Goal: Task Accomplishment & Management: Manage account settings

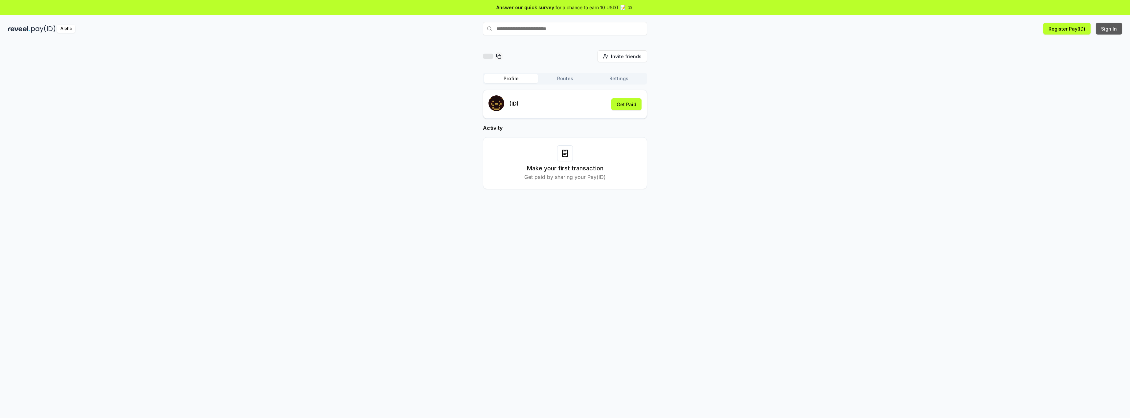
click at [1118, 33] on button "Sign In" at bounding box center [1109, 29] width 26 height 12
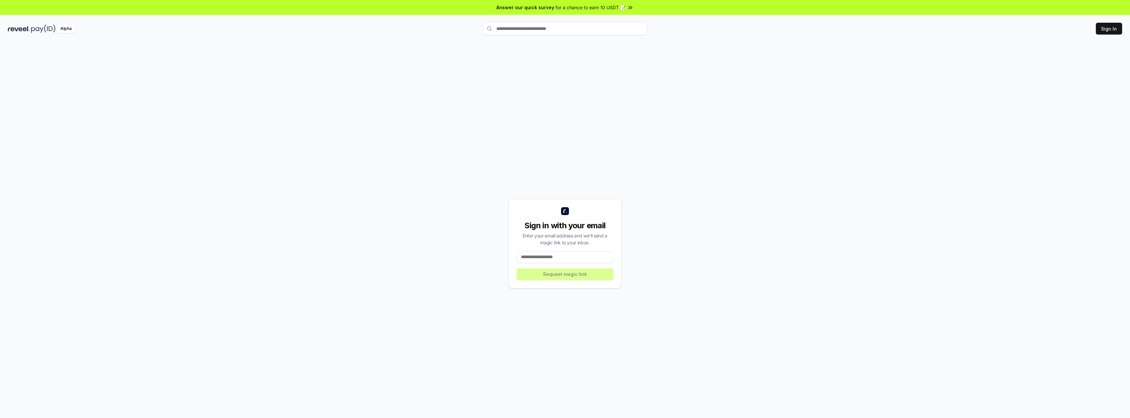
click at [565, 263] on div "Sign in with your email Enter your email address and we’ll send a magic link to…" at bounding box center [565, 243] width 113 height 89
click at [562, 257] on input at bounding box center [565, 257] width 97 height 12
click at [570, 255] on input at bounding box center [565, 257] width 97 height 12
paste input "**********"
type input "**********"
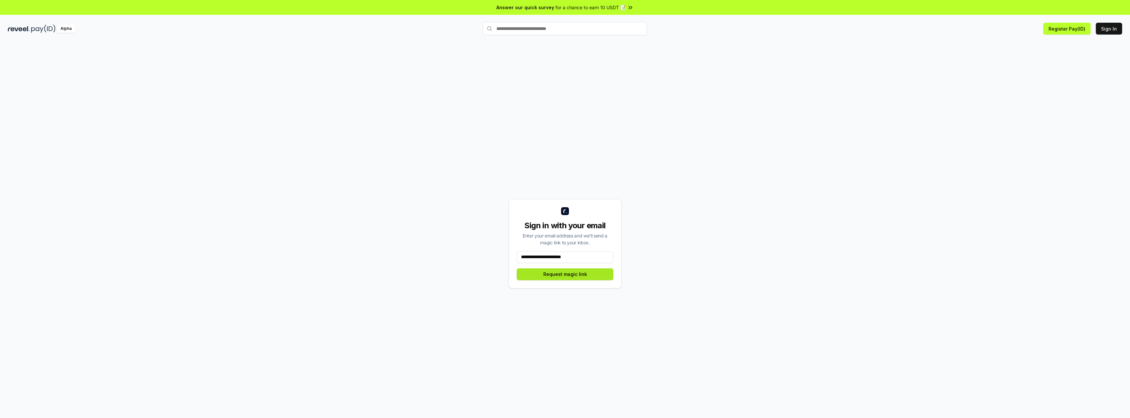
click at [574, 273] on button "Request magic link" at bounding box center [565, 274] width 97 height 12
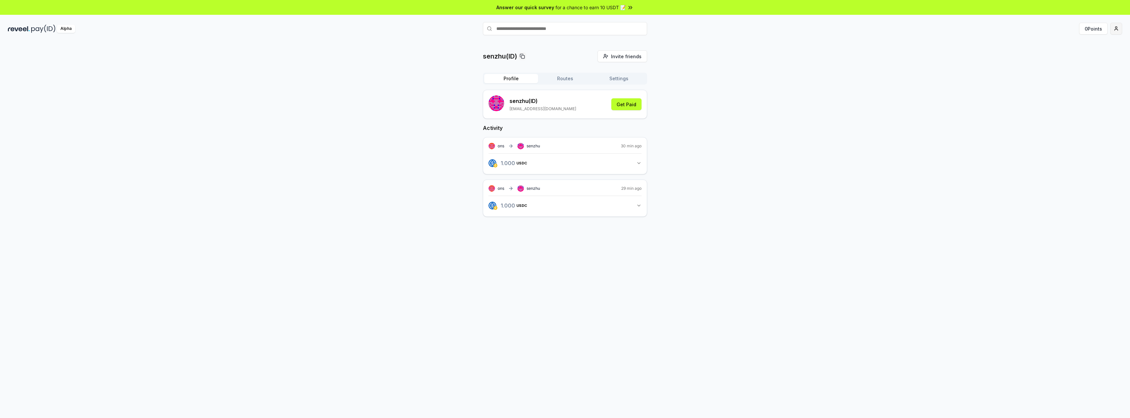
click at [1121, 27] on html "Answer our quick survey for a chance to earn 10 USDT 📝 Alpha 0 Points senzhu(ID…" at bounding box center [565, 209] width 1130 height 418
click at [1094, 67] on div "Connect Wallet" at bounding box center [1085, 67] width 73 height 11
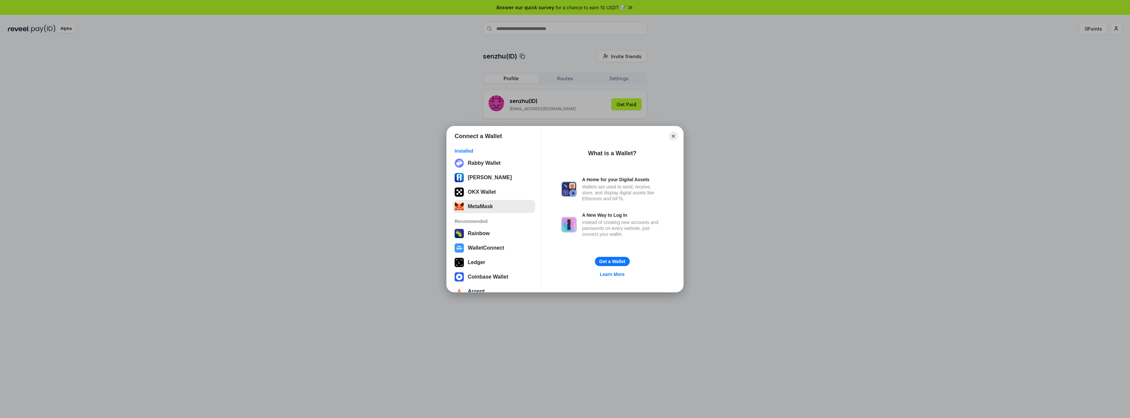
click at [470, 207] on button "MetaMask" at bounding box center [494, 206] width 82 height 13
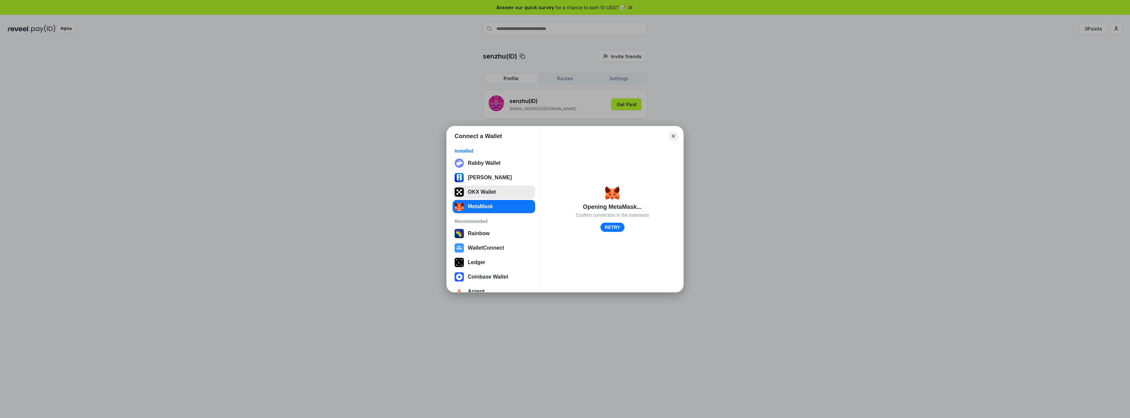
click at [488, 196] on button "OKX Wallet" at bounding box center [494, 191] width 82 height 13
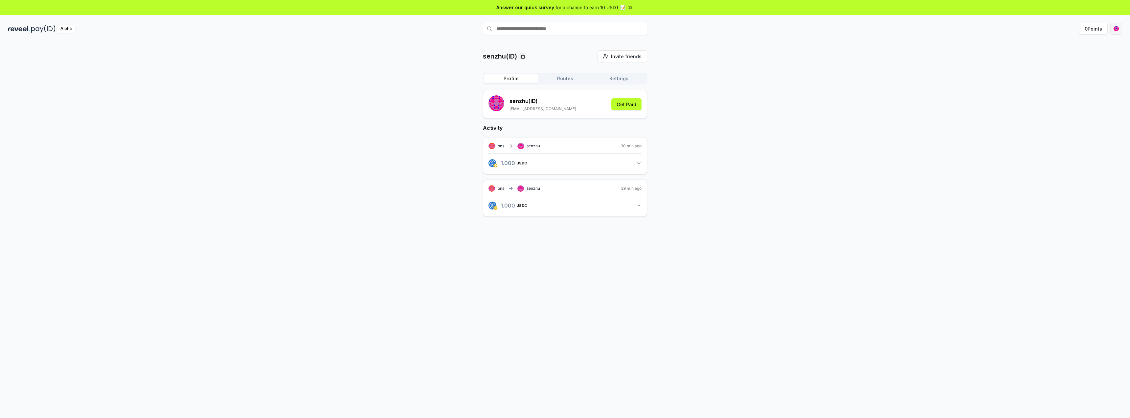
click at [1119, 34] on html "Answer our quick survey for a chance to earn 10 USDT 📝 Alpha 0 Points senzhu(ID…" at bounding box center [565, 209] width 1130 height 418
click at [1061, 55] on img at bounding box center [1060, 54] width 8 height 8
click at [986, 126] on html "Answer our quick survey for a chance to earn 10 USDT 📝 Alpha 0 Points senzhu(ID…" at bounding box center [565, 209] width 1130 height 418
click at [627, 105] on button "Get Paid" at bounding box center [626, 104] width 30 height 12
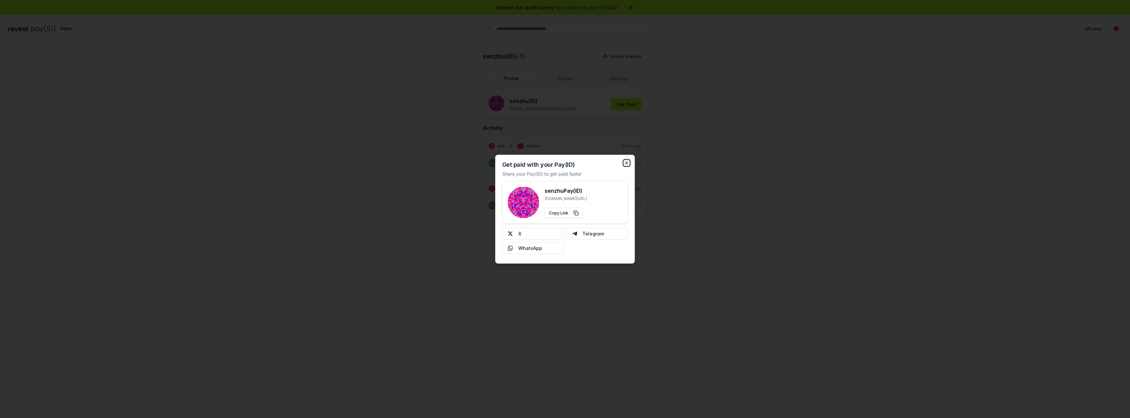
click at [628, 163] on icon "button" at bounding box center [626, 162] width 5 height 5
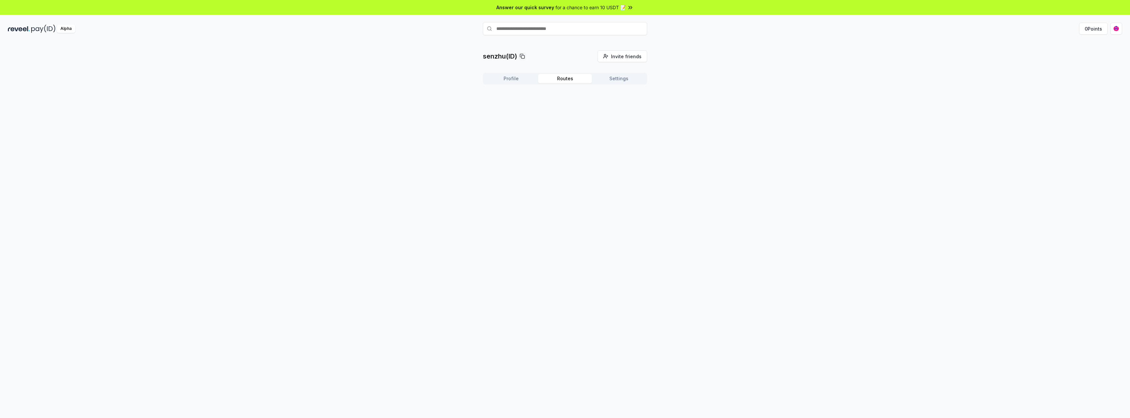
click at [578, 79] on button "Routes" at bounding box center [565, 78] width 54 height 9
click at [627, 93] on button "Create Route" at bounding box center [627, 96] width 41 height 12
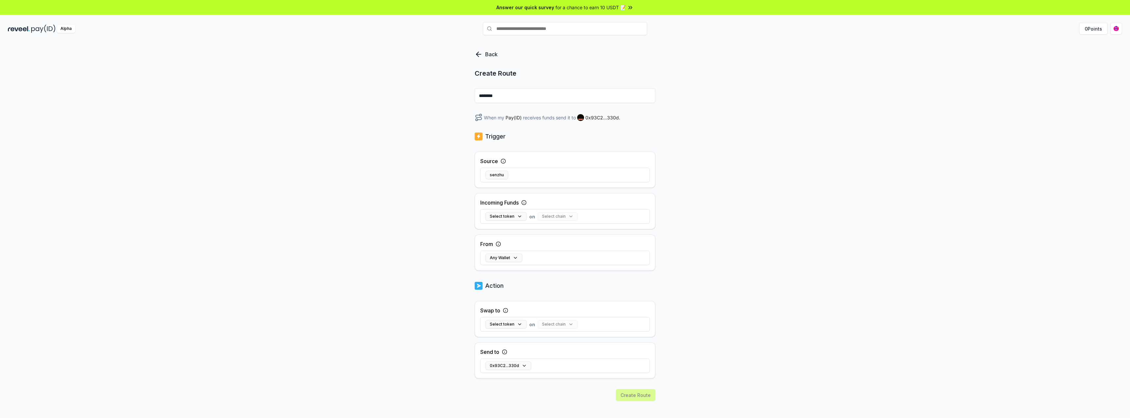
click at [488, 52] on p "Back" at bounding box center [491, 54] width 12 height 8
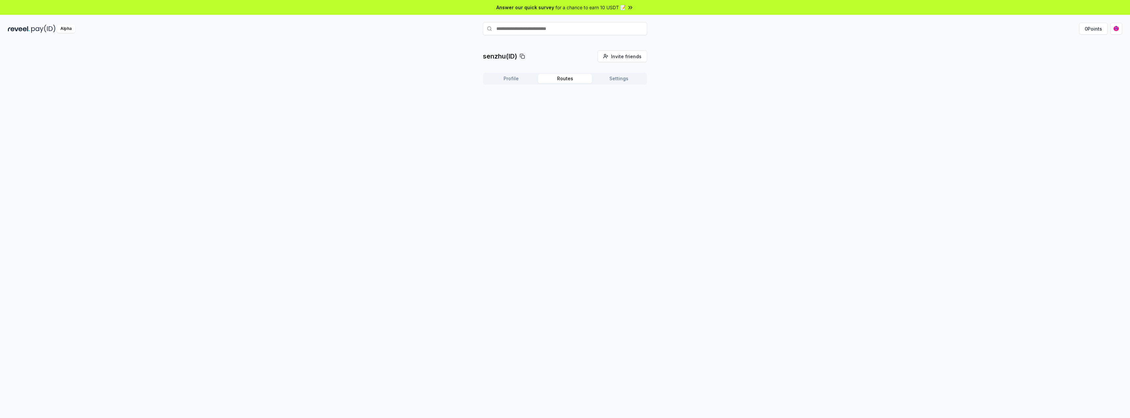
click at [625, 78] on button "Settings" at bounding box center [619, 78] width 54 height 9
click at [528, 100] on icon at bounding box center [528, 99] width 5 height 5
click at [529, 99] on icon at bounding box center [528, 99] width 5 height 5
click at [519, 80] on button "Profile" at bounding box center [511, 78] width 54 height 9
click at [641, 162] on icon "button" at bounding box center [638, 162] width 5 height 5
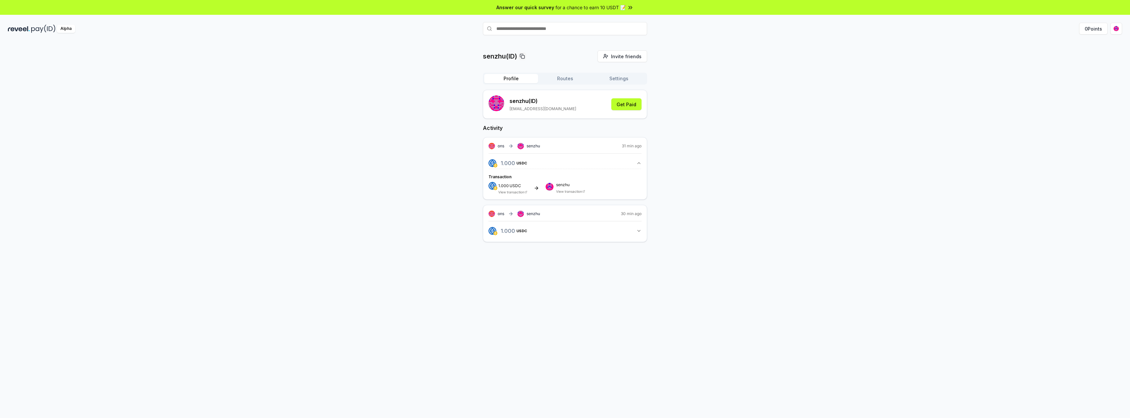
click at [499, 147] on span "ons" at bounding box center [501, 145] width 7 height 5
click at [492, 146] on rect at bounding box center [492, 146] width 7 height 7
click at [499, 146] on span "ons" at bounding box center [501, 145] width 7 height 5
copy span "ons"
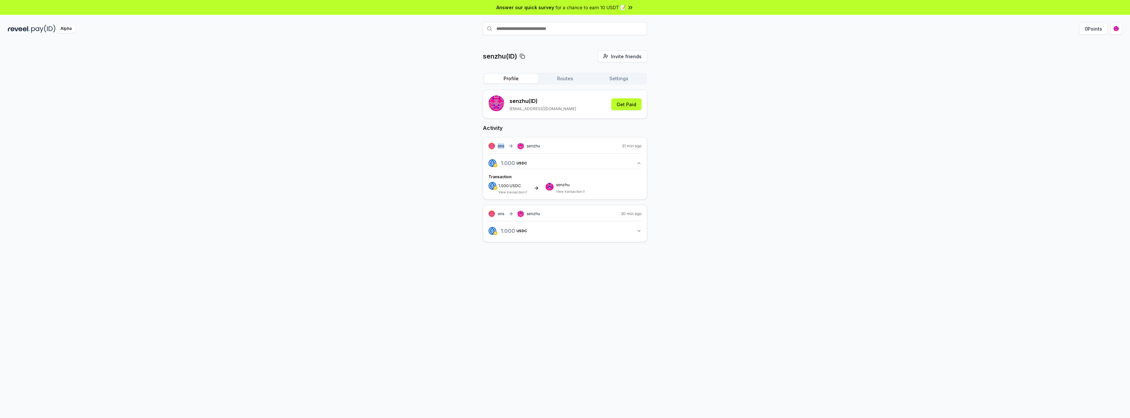
click at [636, 230] on icon "button" at bounding box center [638, 230] width 5 height 5
click at [634, 59] on span "Invite friends" at bounding box center [626, 56] width 31 height 7
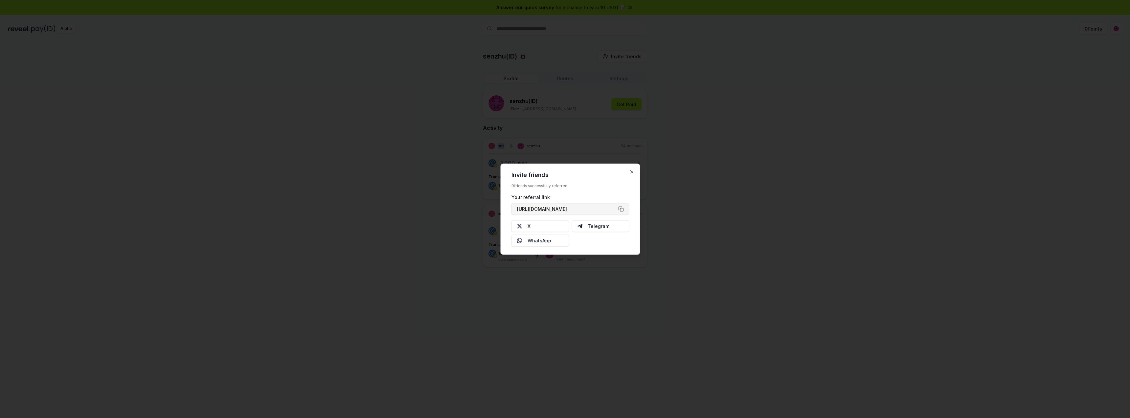
click at [621, 210] on button "https://reveel.id/refer/senzhu" at bounding box center [571, 209] width 118 height 12
click at [632, 172] on icon "button" at bounding box center [632, 171] width 5 height 5
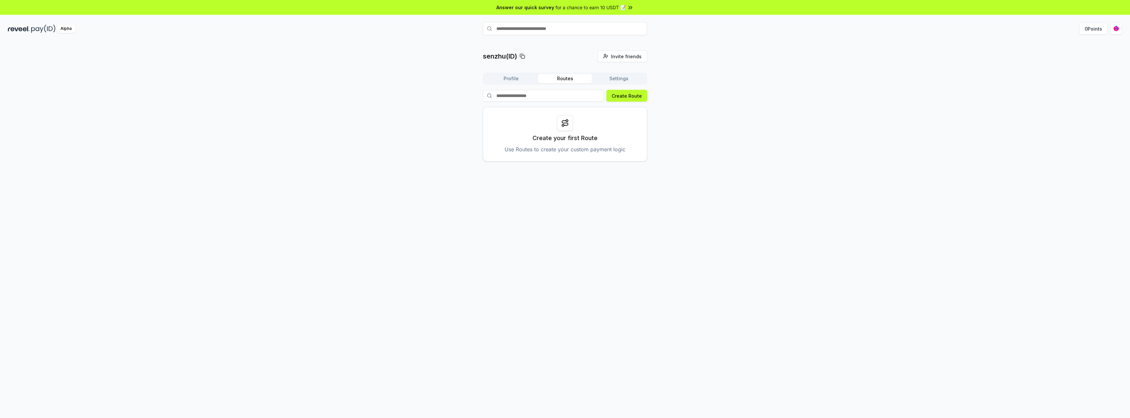
click at [579, 76] on button "Routes" at bounding box center [565, 78] width 54 height 9
click at [630, 97] on button "Create Route" at bounding box center [627, 96] width 41 height 12
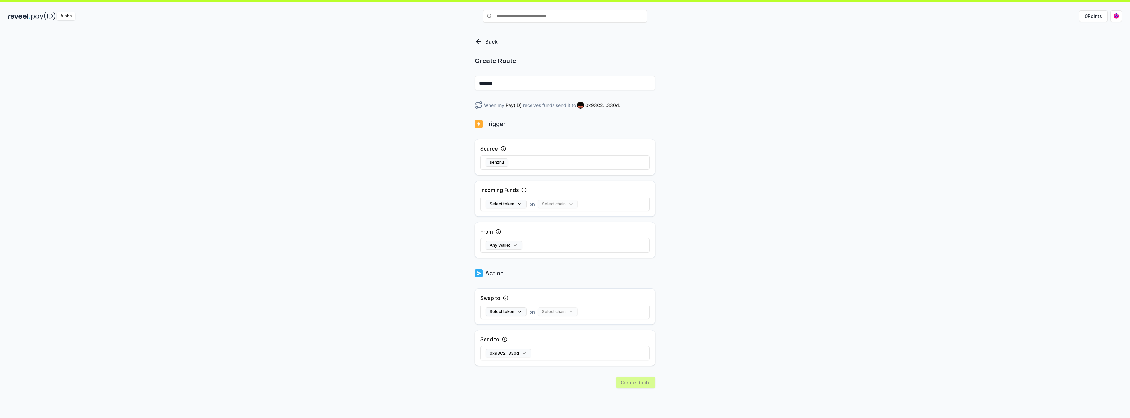
scroll to position [33, 0]
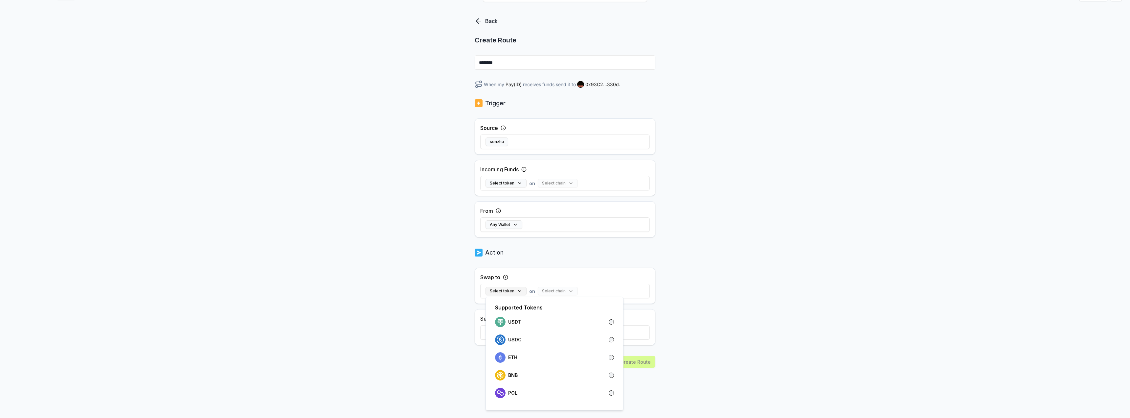
click at [511, 292] on button "Select token" at bounding box center [506, 290] width 41 height 9
click at [530, 342] on div "USDC" at bounding box center [554, 339] width 119 height 11
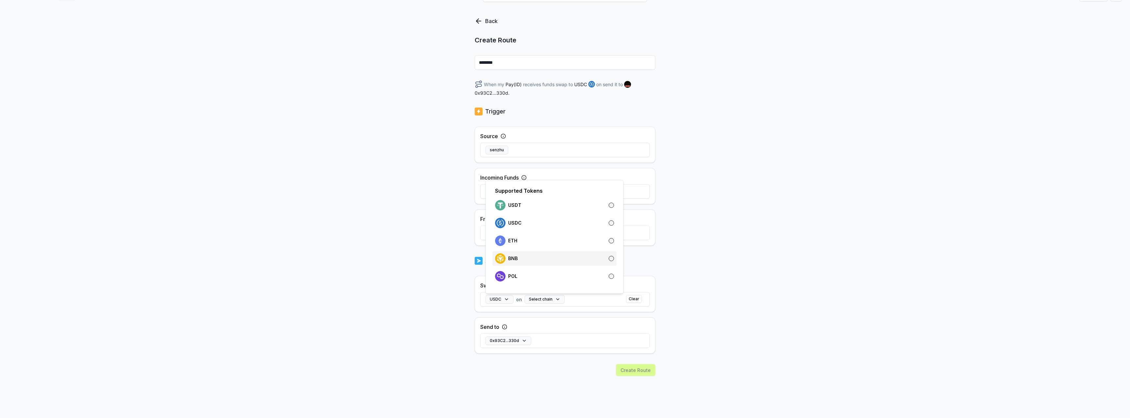
click at [549, 258] on div "BNB" at bounding box center [554, 258] width 119 height 11
click at [547, 218] on div "USDC" at bounding box center [554, 223] width 119 height 11
click at [562, 302] on button "Select chain" at bounding box center [545, 299] width 40 height 9
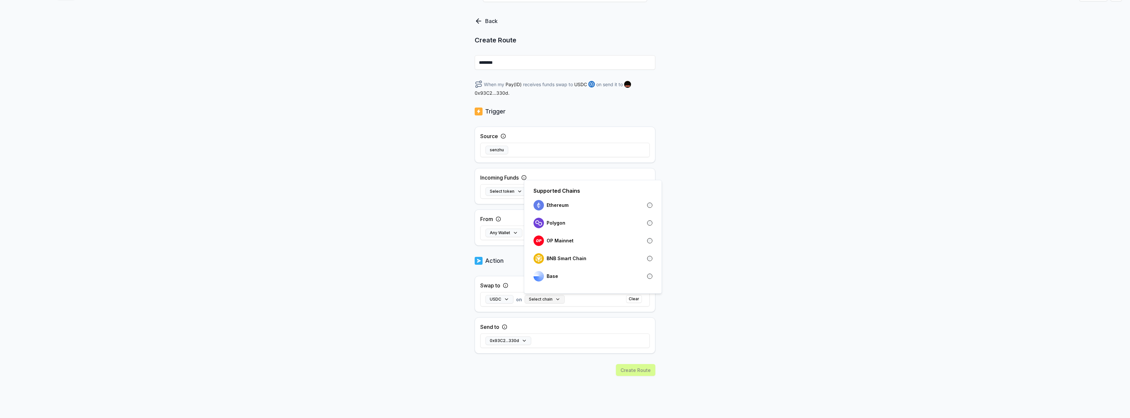
click at [551, 300] on button "Select chain" at bounding box center [545, 299] width 40 height 9
click at [546, 299] on button "Select chain" at bounding box center [545, 299] width 40 height 9
click at [572, 257] on p "BNB Smart Chain" at bounding box center [567, 258] width 40 height 5
click at [702, 299] on div "Back Create Route ******** When my Pay(ID) receives funds swap to USDC on BNB S…" at bounding box center [565, 203] width 1130 height 399
click at [523, 340] on button "0x93C2...330d" at bounding box center [509, 340] width 46 height 9
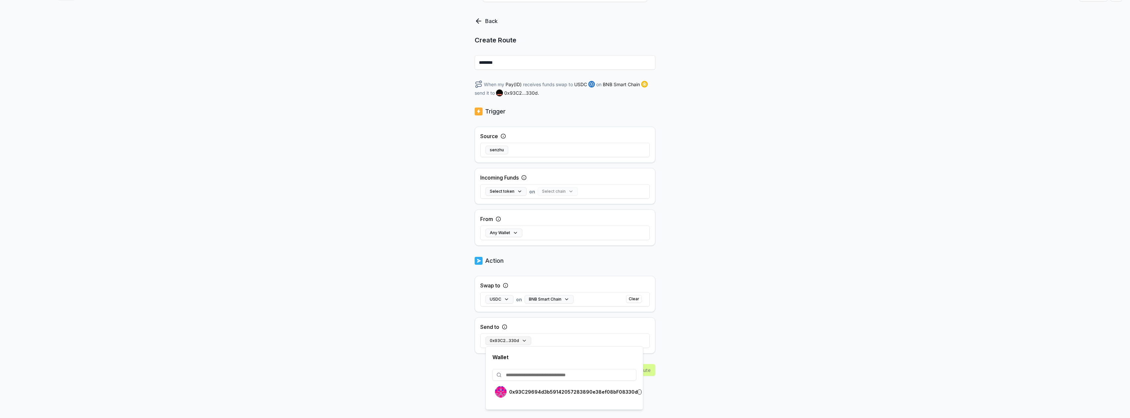
click at [523, 340] on button "0x93C2...330d" at bounding box center [509, 340] width 46 height 9
click at [503, 300] on button "USDC" at bounding box center [500, 299] width 28 height 9
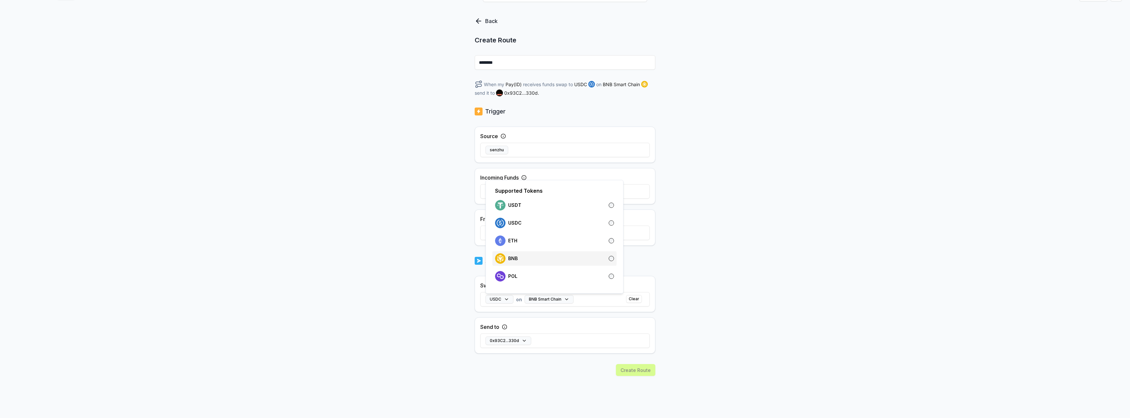
click at [526, 257] on div "BNB" at bounding box center [554, 258] width 119 height 11
click at [689, 304] on div "Back Create Route ******** When my Pay(ID) receives funds swap to BNB on BNB Sm…" at bounding box center [565, 203] width 1130 height 399
click at [513, 190] on button "Select token" at bounding box center [506, 191] width 41 height 9
click at [519, 249] on div "USDC" at bounding box center [508, 244] width 27 height 11
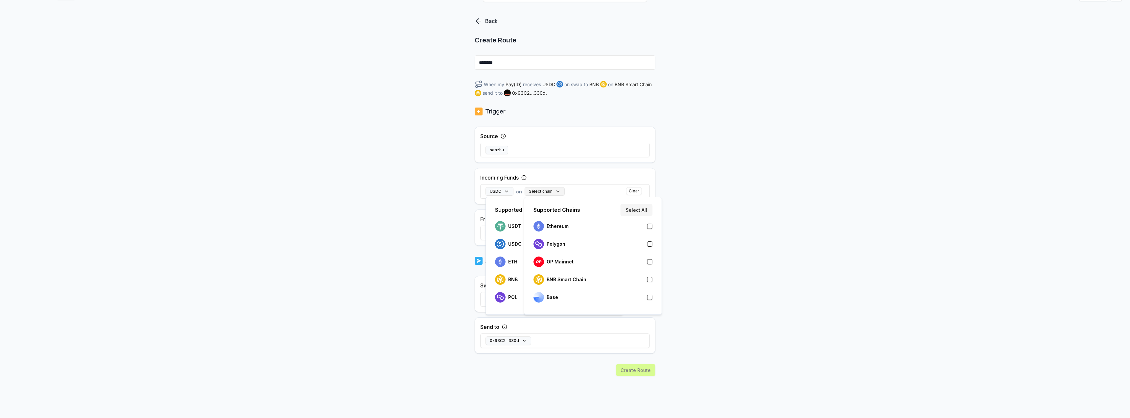
click at [541, 192] on button "Select chain" at bounding box center [545, 191] width 40 height 9
click at [560, 278] on p "BNB Smart Chain" at bounding box center [567, 279] width 40 height 5
click at [699, 240] on div "Back Create Route ******** When my Pay(ID) receives USDC on BNB Smart Chain swa…" at bounding box center [565, 203] width 1130 height 399
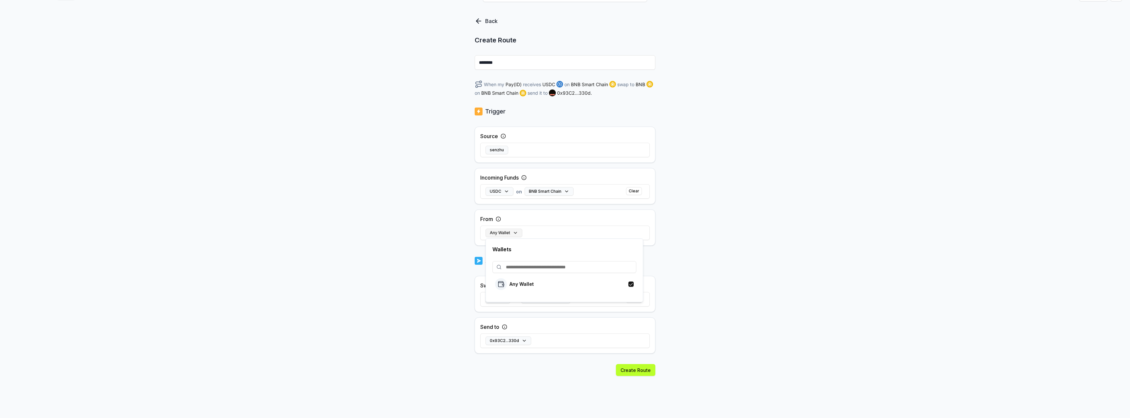
click at [506, 233] on button "Any Wallet" at bounding box center [504, 232] width 37 height 9
click at [767, 235] on div "Back Create Route ******** When my Pay(ID) receives USDC on BNB Smart Chain swa…" at bounding box center [565, 203] width 1130 height 399
click at [635, 374] on button "Create Route" at bounding box center [635, 370] width 39 height 12
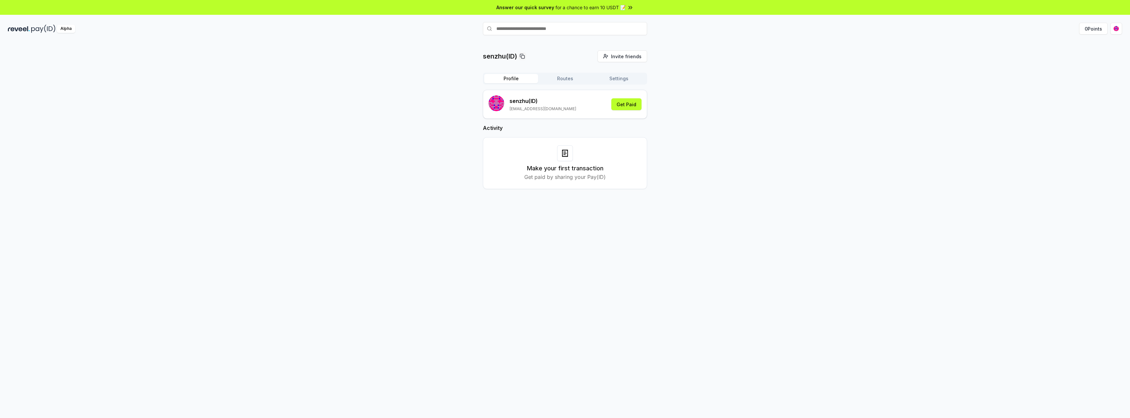
click at [522, 80] on button "Profile" at bounding box center [511, 78] width 54 height 9
click at [640, 164] on icon "button" at bounding box center [638, 162] width 5 height 5
click at [570, 80] on button "Routes" at bounding box center [565, 78] width 54 height 9
click at [634, 151] on button at bounding box center [632, 149] width 13 height 12
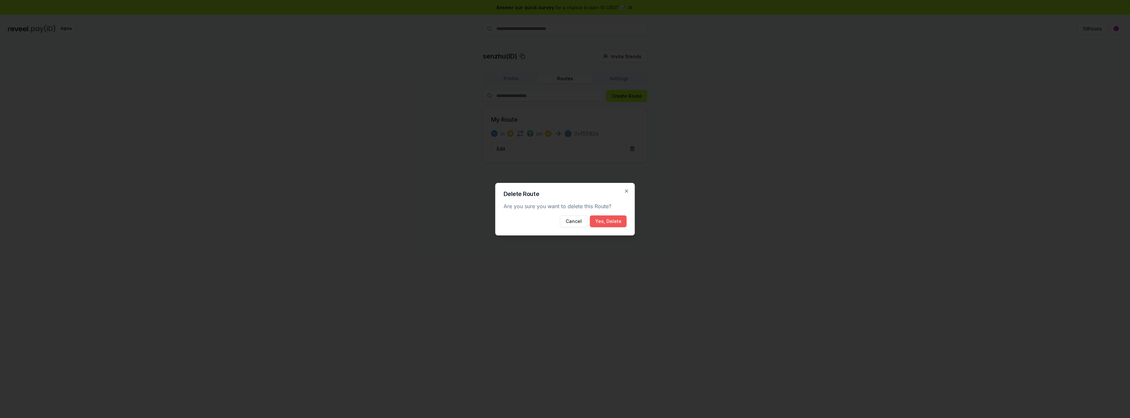
click at [614, 223] on button "Yes, Delete" at bounding box center [608, 221] width 37 height 12
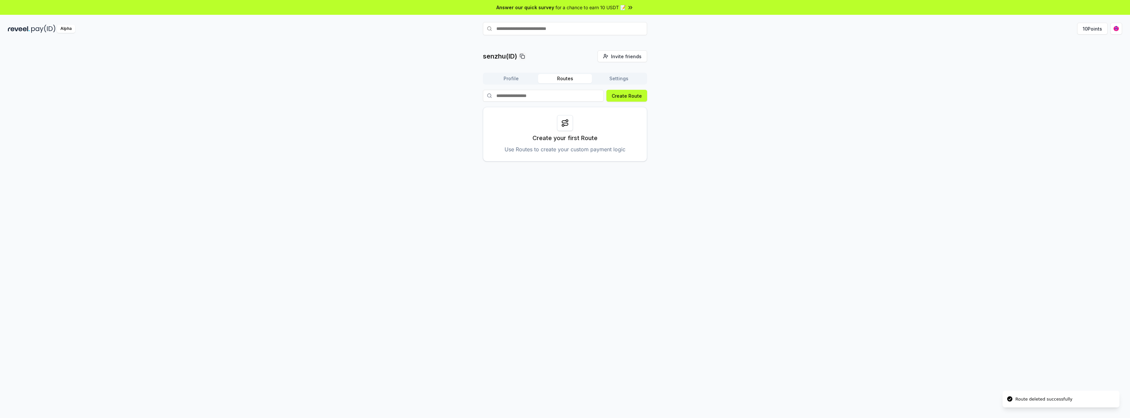
click at [522, 81] on button "Profile" at bounding box center [511, 78] width 54 height 9
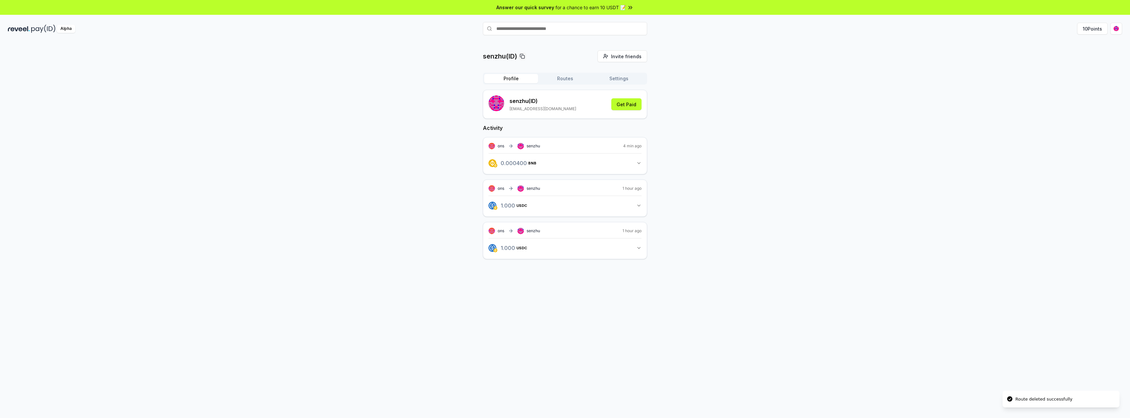
click at [611, 76] on button "Settings" at bounding box center [619, 78] width 54 height 9
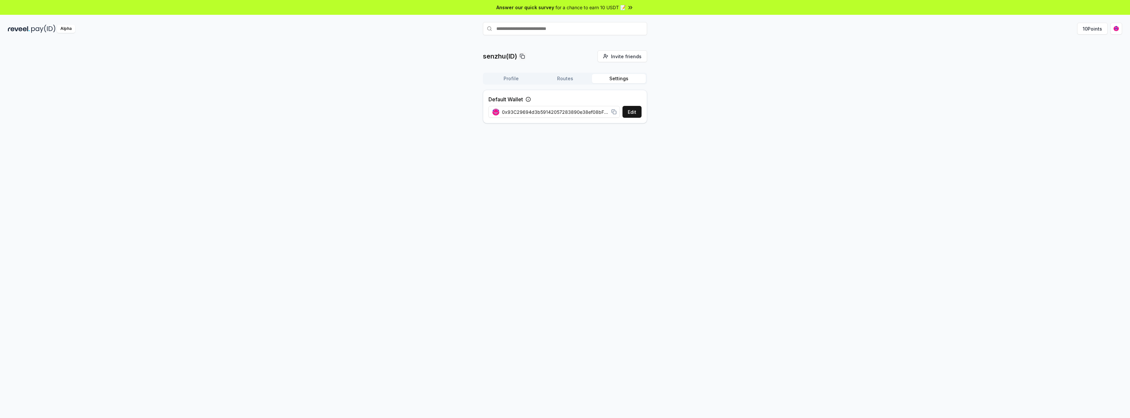
click at [551, 80] on button "Routes" at bounding box center [565, 78] width 54 height 9
click at [525, 76] on button "Profile" at bounding box center [511, 78] width 54 height 9
click at [1090, 75] on div "senzhu(ID) Invite friends Invite Profile Routes Settings senzhu (ID) ronirohman…" at bounding box center [565, 159] width 1114 height 219
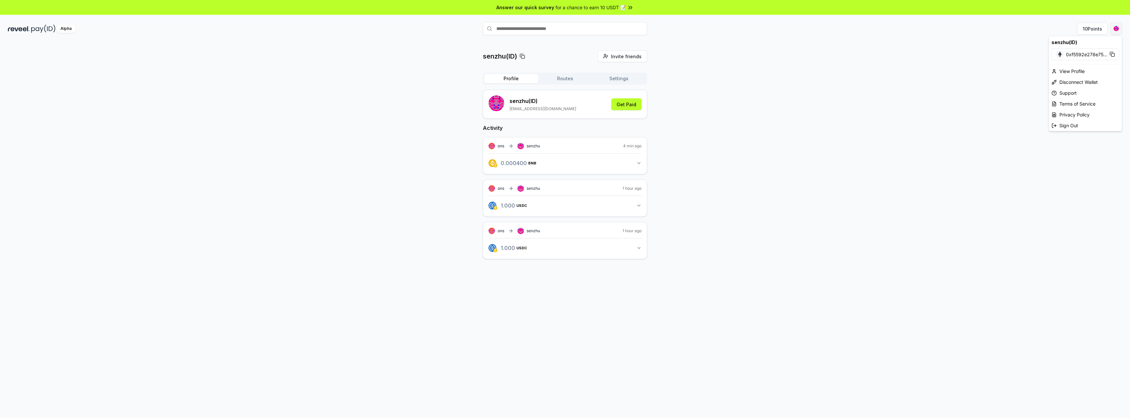
click at [1119, 27] on html "Answer our quick survey for a chance to earn 10 USDT 📝 Alpha 10 Points senzhu(I…" at bounding box center [565, 209] width 1130 height 418
drag, startPoint x: 996, startPoint y: 35, endPoint x: 997, endPoint y: 29, distance: 6.6
click at [996, 35] on html "Answer our quick survey for a chance to earn 10 USDT 📝 Alpha 10 Points senzhu(I…" at bounding box center [565, 209] width 1130 height 418
click at [1063, 93] on div "senzhu(ID) Invite friends Invite Profile Routes Settings senzhu (ID) ronirohman…" at bounding box center [565, 159] width 1114 height 219
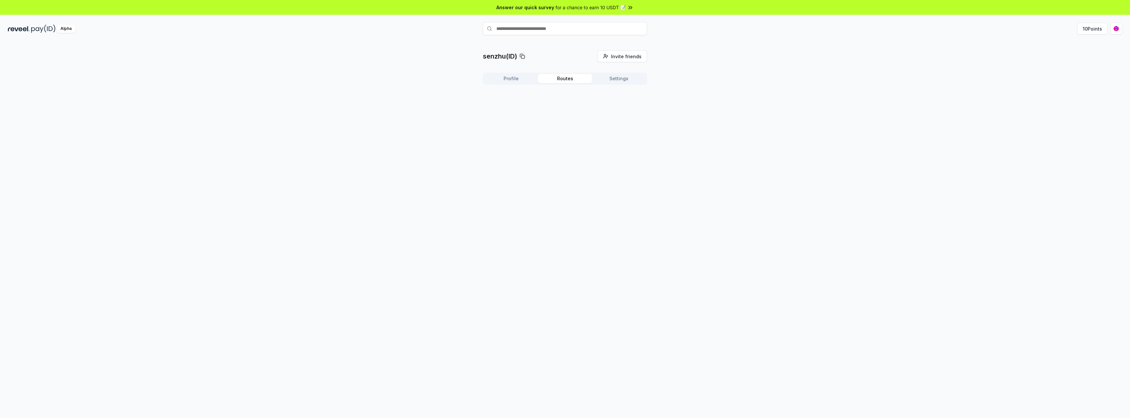
click at [573, 75] on button "Routes" at bounding box center [565, 78] width 54 height 9
click at [614, 81] on button "Settings" at bounding box center [619, 78] width 54 height 9
click at [626, 113] on button "Edit" at bounding box center [632, 112] width 19 height 12
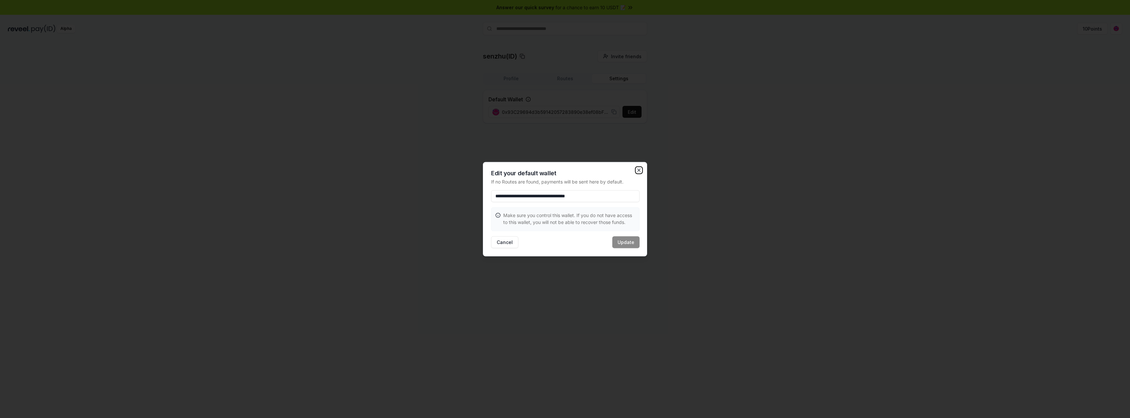
click at [639, 171] on icon "button" at bounding box center [638, 169] width 5 height 5
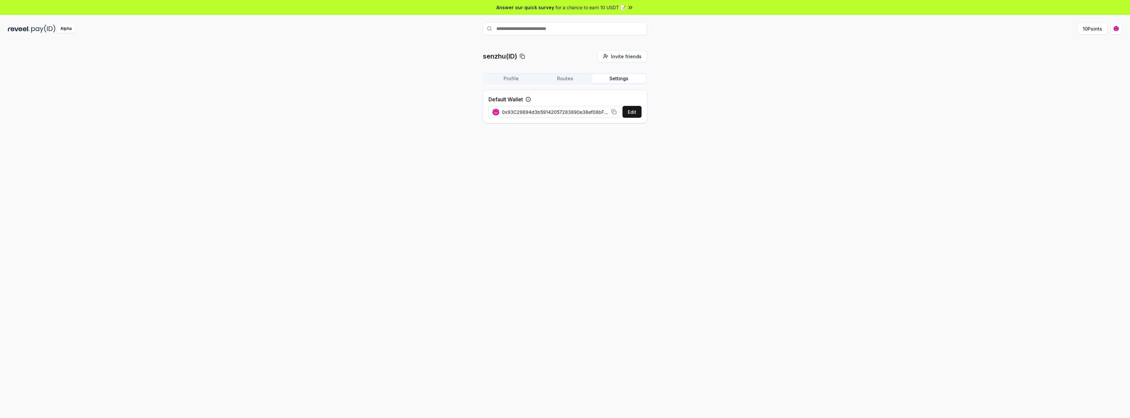
click at [506, 79] on button "Profile" at bounding box center [511, 78] width 54 height 9
click at [640, 162] on icon "button" at bounding box center [638, 162] width 5 height 5
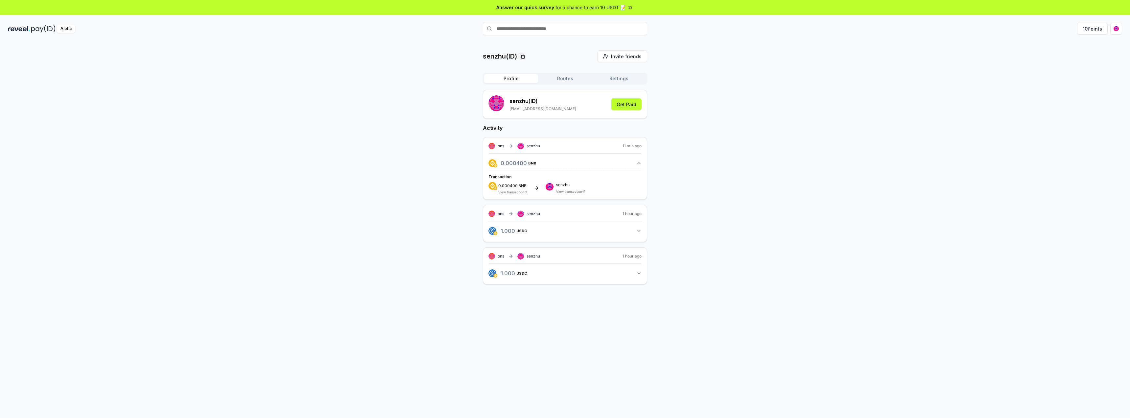
click at [640, 229] on icon "button" at bounding box center [638, 230] width 5 height 5
click at [506, 232] on icon "button" at bounding box center [506, 230] width 4 height 5
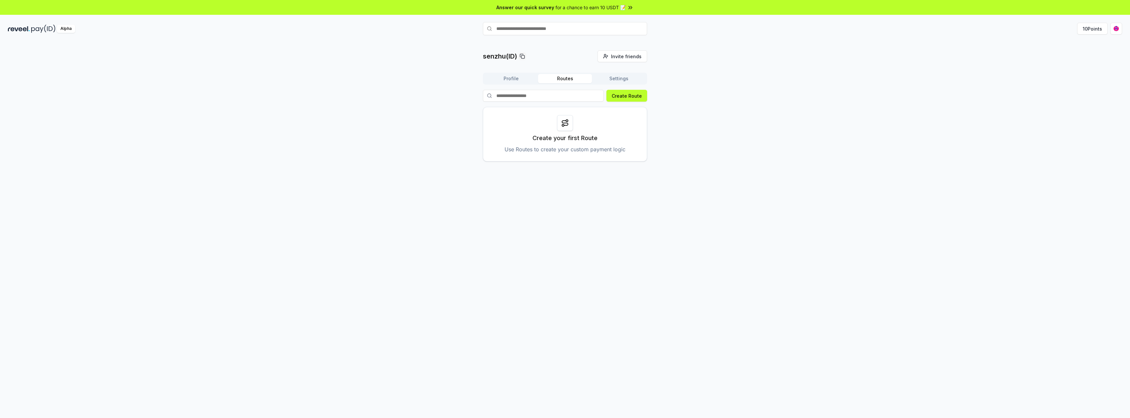
click at [567, 80] on button "Routes" at bounding box center [565, 78] width 54 height 9
click at [630, 76] on button "Settings" at bounding box center [619, 78] width 54 height 9
click at [561, 83] on button "Routes" at bounding box center [565, 78] width 54 height 9
click at [514, 76] on button "Profile" at bounding box center [511, 78] width 54 height 9
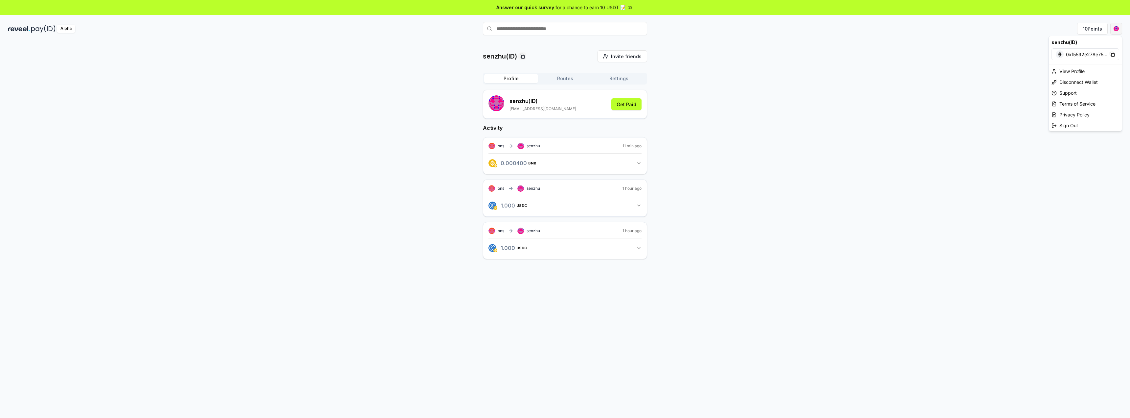
click at [1118, 30] on html "Answer our quick survey for a chance to earn 10 USDT 📝 Alpha 10 Points senzhu(I…" at bounding box center [565, 209] width 1130 height 418
click at [1078, 80] on div "Disconnect Wallet" at bounding box center [1085, 82] width 73 height 11
click at [1115, 30] on html "Answer our quick survey for a chance to earn 10 USDT 📝 Alpha 10 Points senzhu(I…" at bounding box center [565, 209] width 1130 height 418
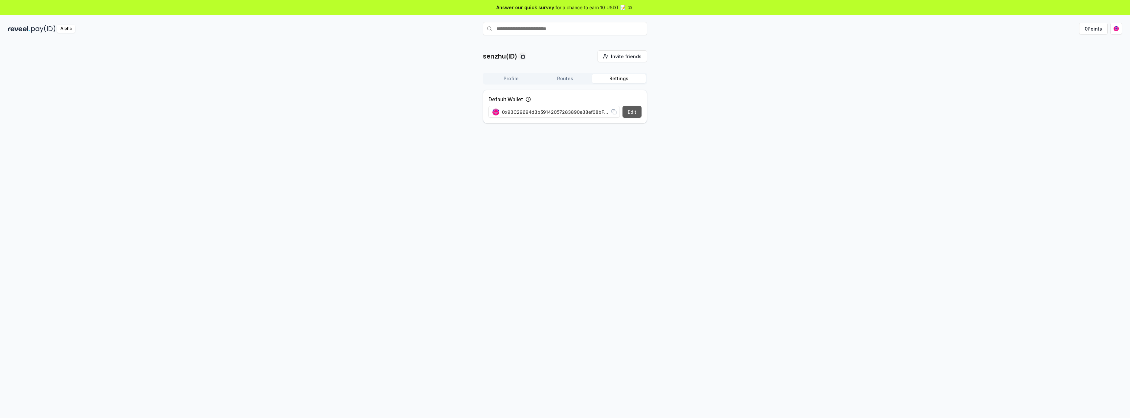
click at [632, 116] on button "Edit" at bounding box center [632, 112] width 19 height 12
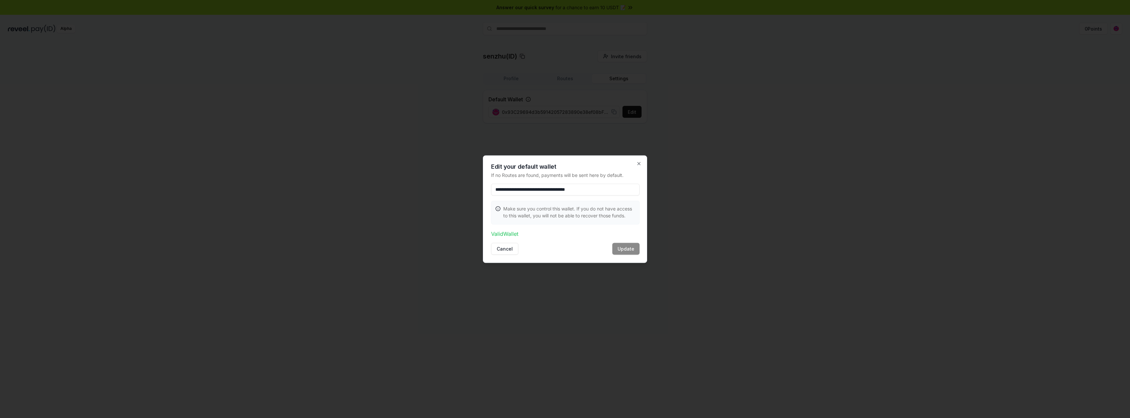
click at [623, 192] on input "**********" at bounding box center [565, 189] width 149 height 12
click at [639, 163] on icon "button" at bounding box center [638, 163] width 5 height 5
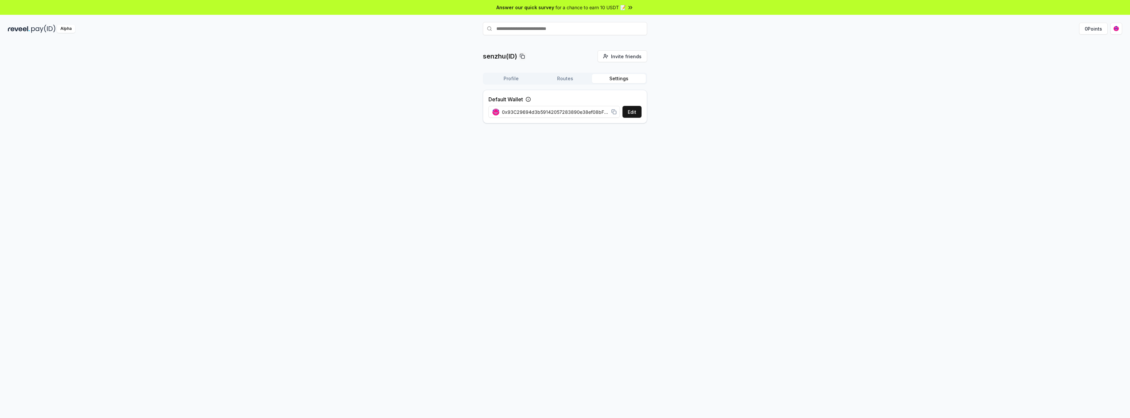
click at [528, 99] on icon at bounding box center [528, 99] width 5 height 5
click at [530, 100] on icon at bounding box center [528, 99] width 5 height 5
click at [515, 83] on button "Profile" at bounding box center [511, 78] width 54 height 9
click at [557, 79] on button "Routes" at bounding box center [565, 78] width 54 height 9
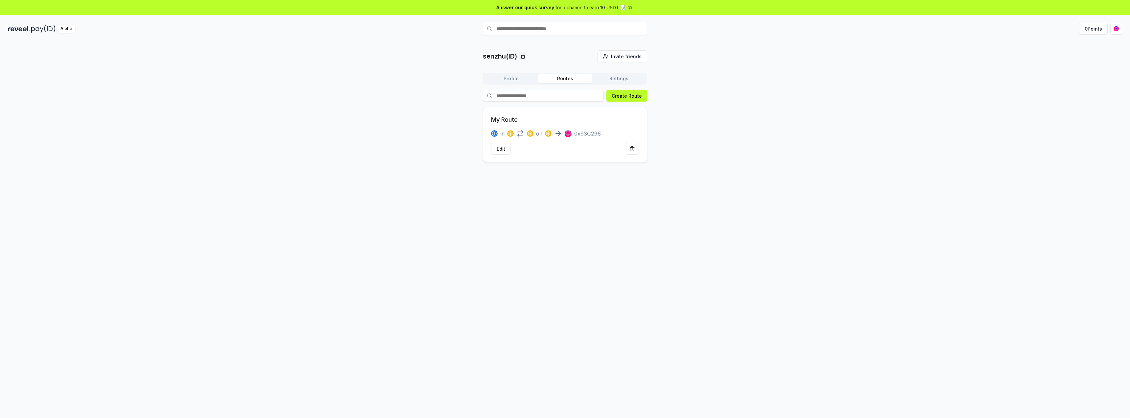
click at [588, 134] on p "0x93C296" at bounding box center [587, 133] width 27 height 8
click at [505, 148] on button "Edit" at bounding box center [501, 149] width 20 height 12
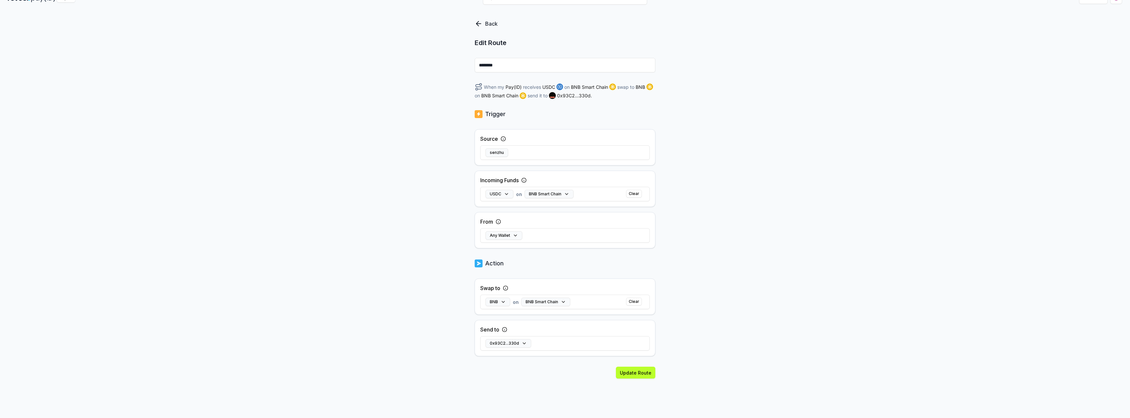
scroll to position [33, 0]
click at [505, 296] on button "BNB" at bounding box center [498, 299] width 25 height 9
click at [542, 207] on div "USDT" at bounding box center [554, 205] width 119 height 11
click at [533, 329] on div "Send to 0x93C2...330d" at bounding box center [565, 335] width 181 height 36
click at [522, 341] on button "0x93C2...330d" at bounding box center [509, 340] width 46 height 9
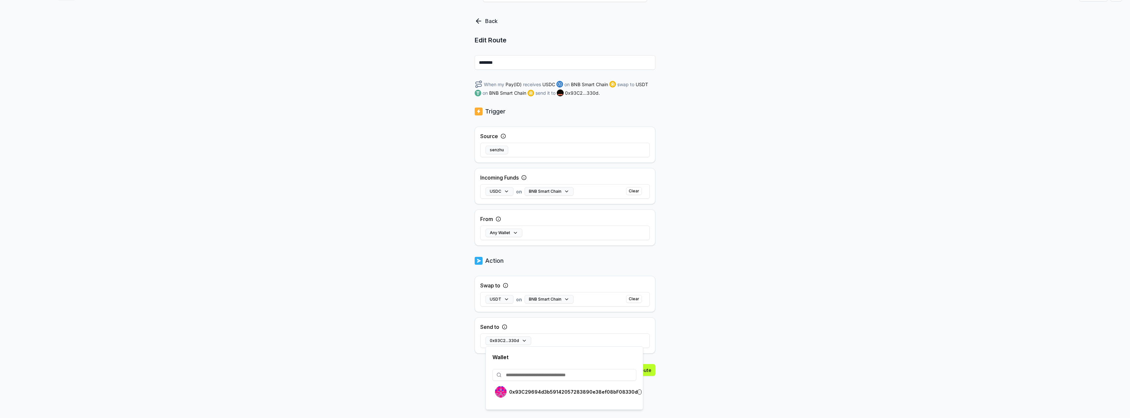
click at [567, 376] on input at bounding box center [564, 375] width 144 height 12
click at [535, 375] on input at bounding box center [564, 375] width 144 height 12
paste input "**********"
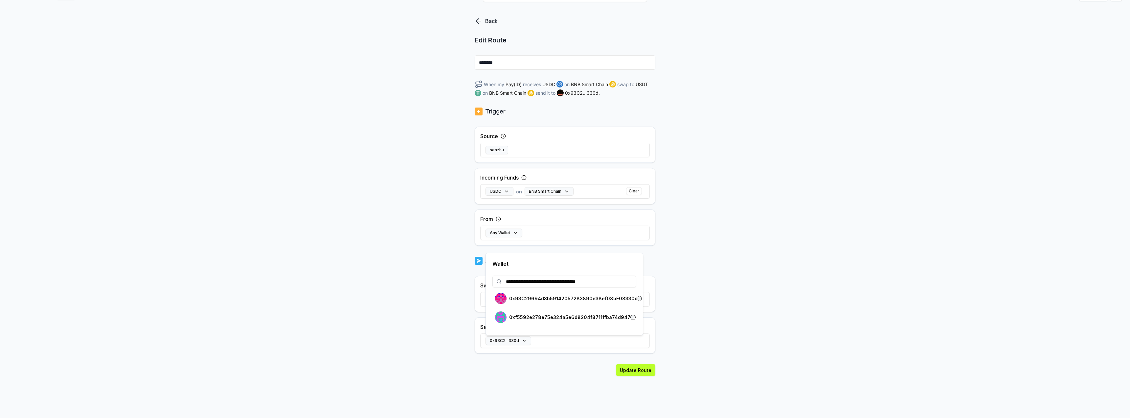
type input "**********"
click at [634, 367] on button "Update Route" at bounding box center [635, 370] width 39 height 12
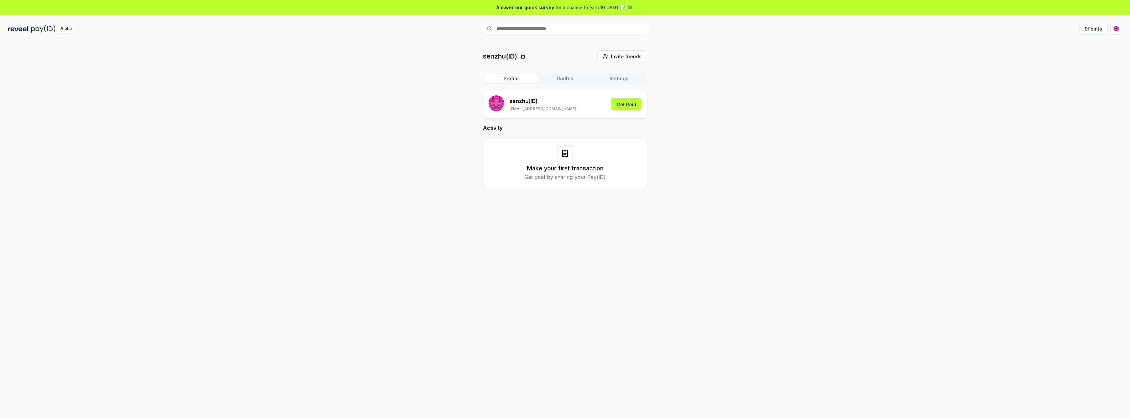
click at [519, 76] on button "Profile" at bounding box center [511, 78] width 54 height 9
click at [632, 105] on button "Get Paid" at bounding box center [626, 104] width 30 height 12
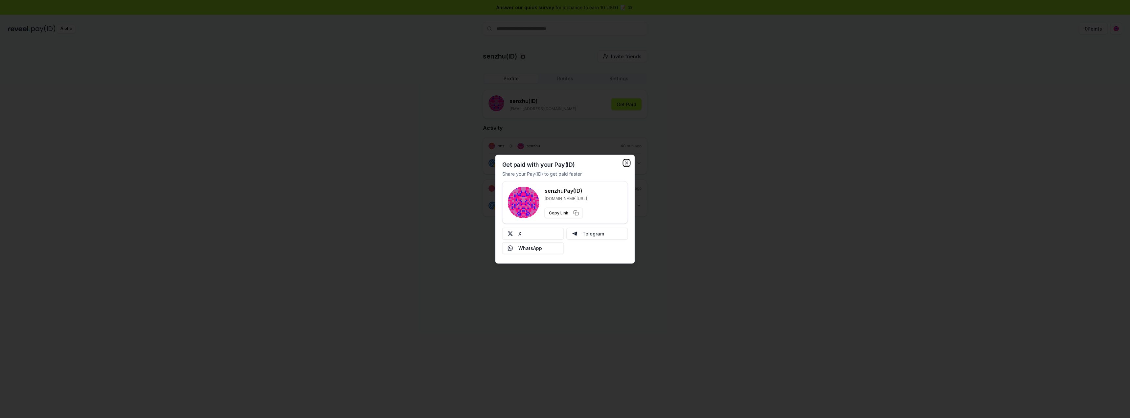
click at [627, 163] on icon "button" at bounding box center [627, 162] width 3 height 3
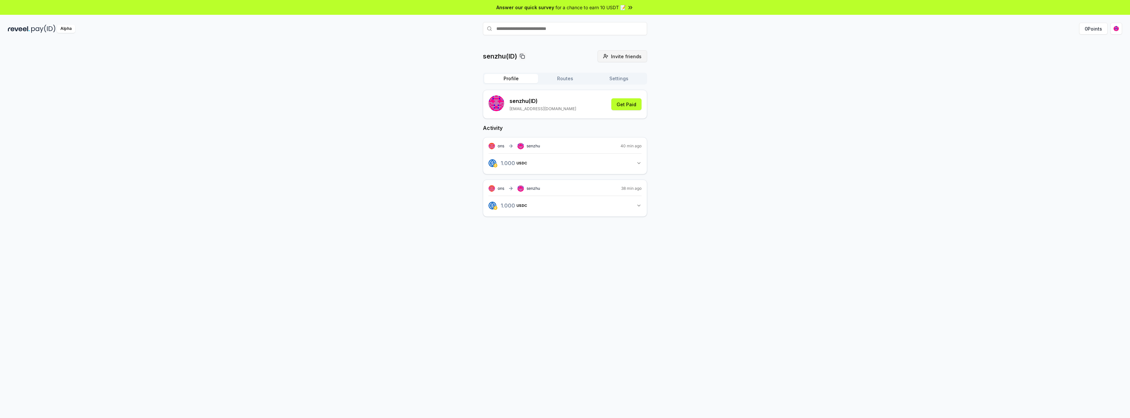
click at [635, 57] on span "Invite friends" at bounding box center [626, 56] width 31 height 7
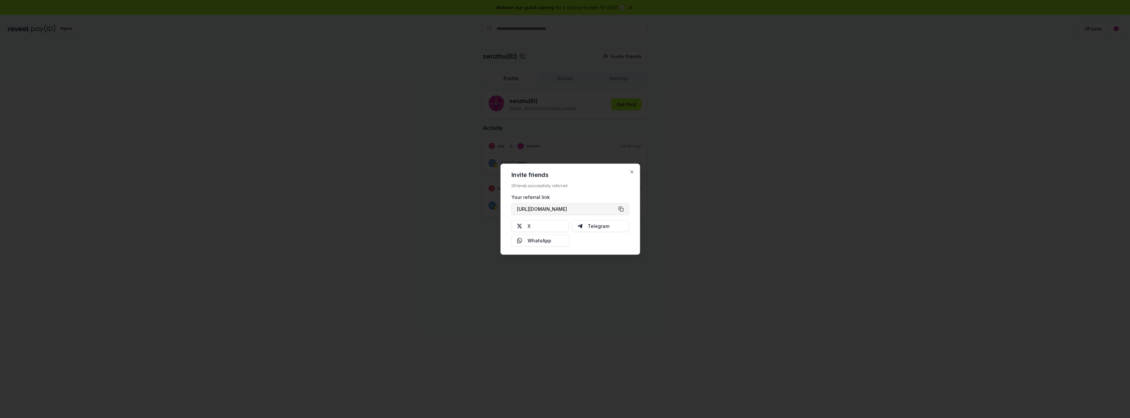
click at [622, 209] on button "[URL][DOMAIN_NAME]" at bounding box center [571, 209] width 118 height 12
click at [632, 173] on icon "button" at bounding box center [632, 171] width 5 height 5
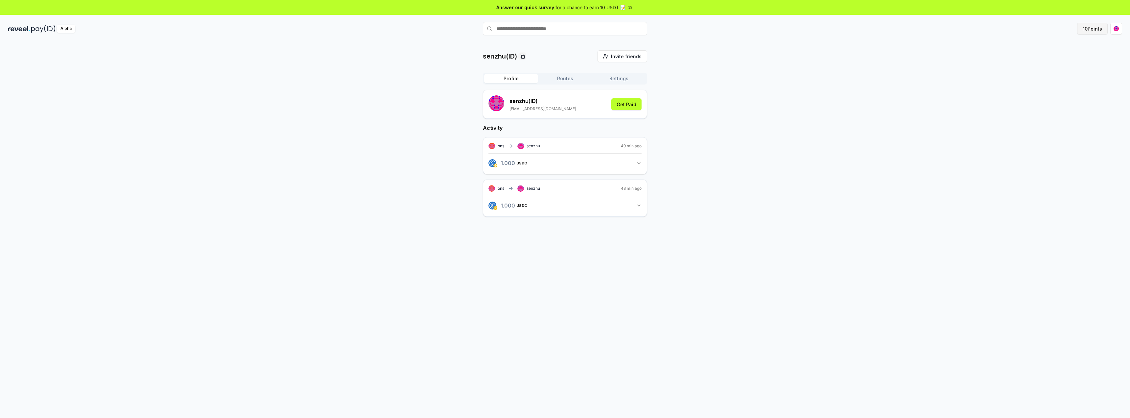
click at [1096, 31] on button "10 Points" at bounding box center [1092, 29] width 31 height 12
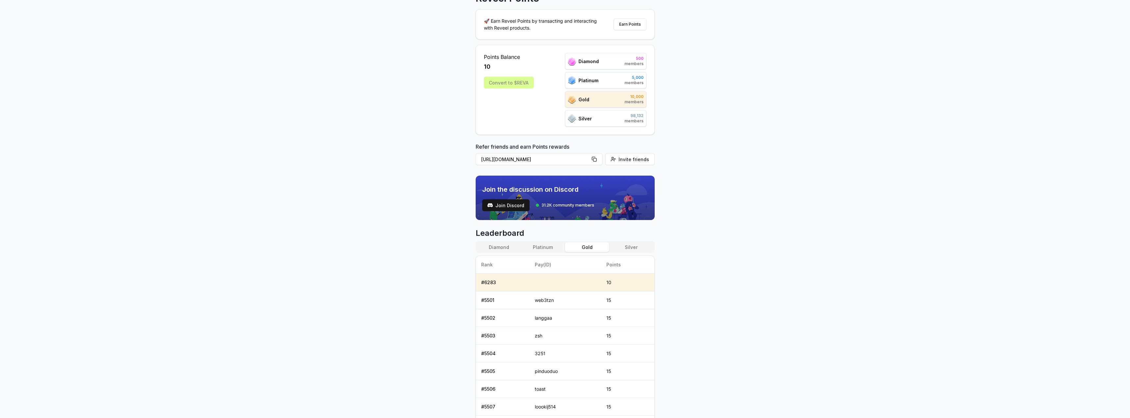
scroll to position [33, 0]
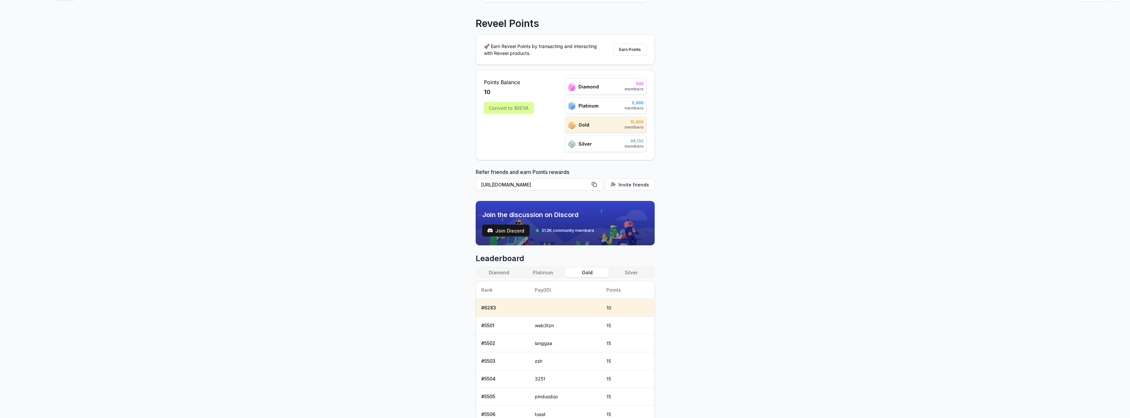
click at [550, 269] on button "Platinum" at bounding box center [543, 272] width 44 height 10
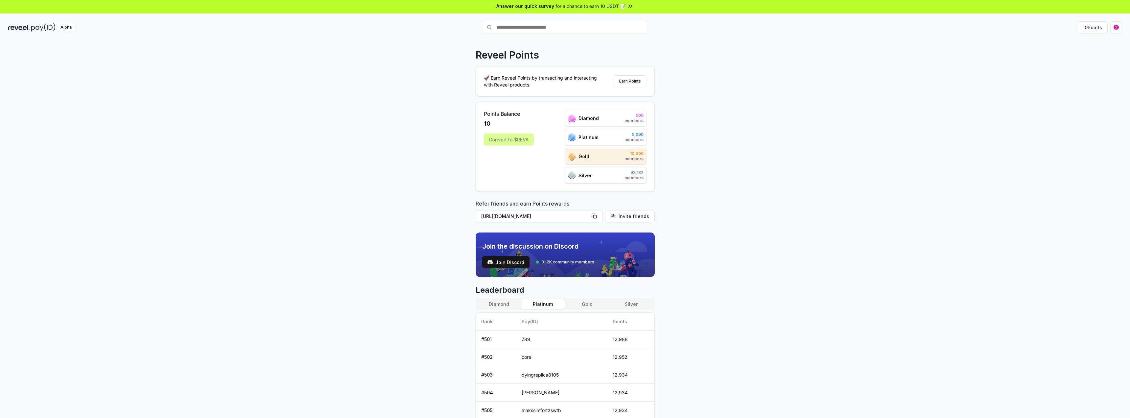
scroll to position [0, 0]
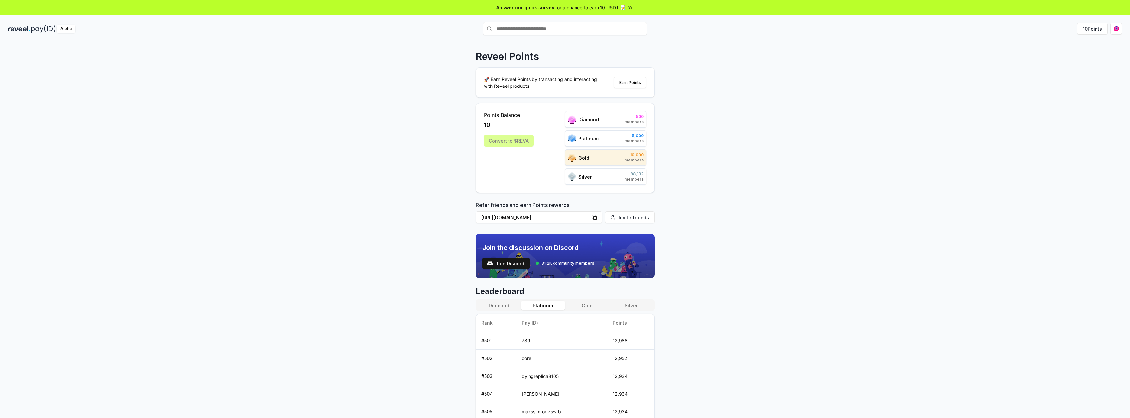
click at [520, 141] on div "Convert to $REVA" at bounding box center [509, 141] width 50 height 12
click at [542, 131] on div "Points Balance 10 Convert to $REVA Diamond 500 members Platinum 5,000 members G…" at bounding box center [565, 148] width 163 height 74
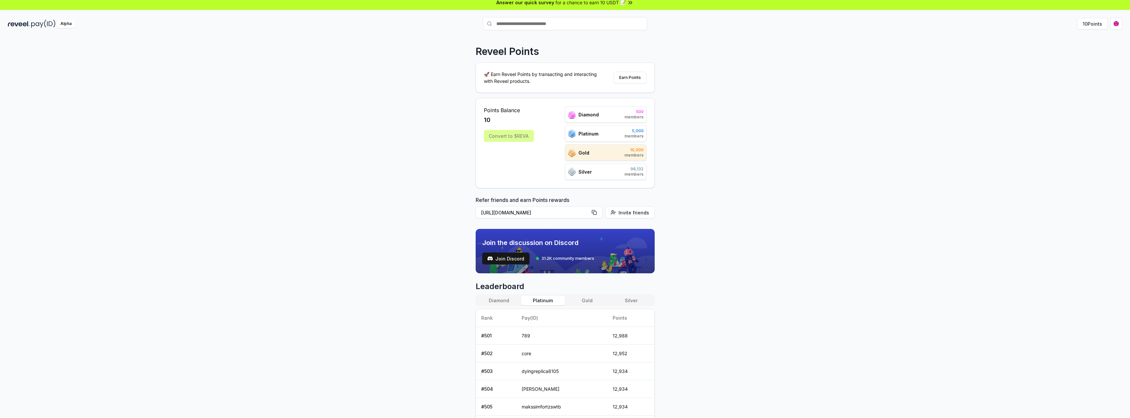
scroll to position [1, 0]
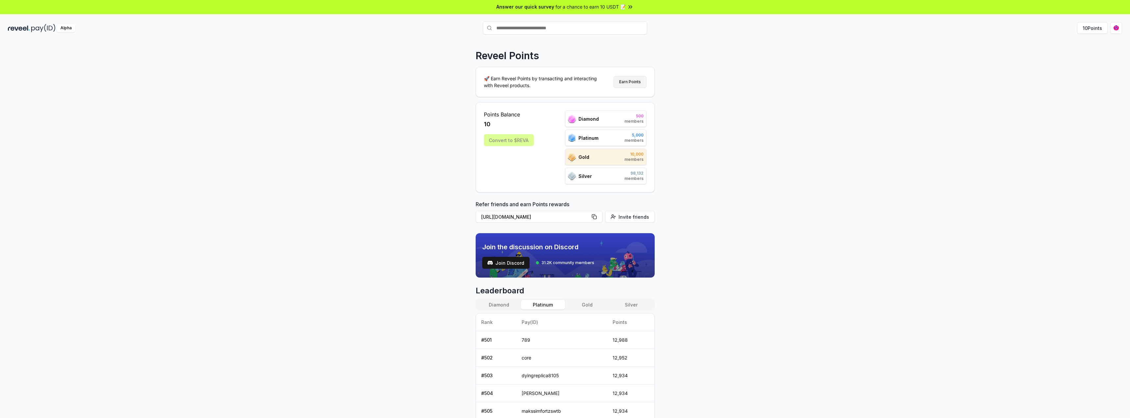
click at [635, 80] on button "Earn Points" at bounding box center [630, 82] width 33 height 12
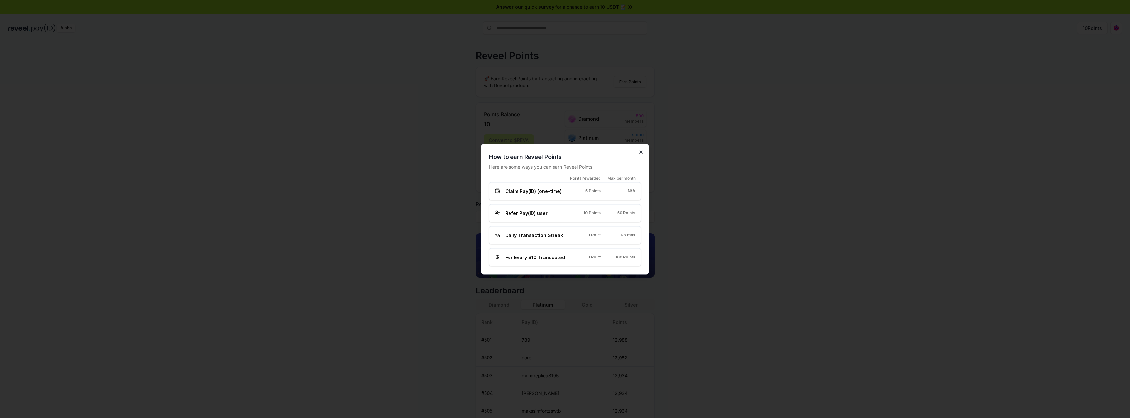
click at [642, 153] on icon "button" at bounding box center [640, 151] width 5 height 5
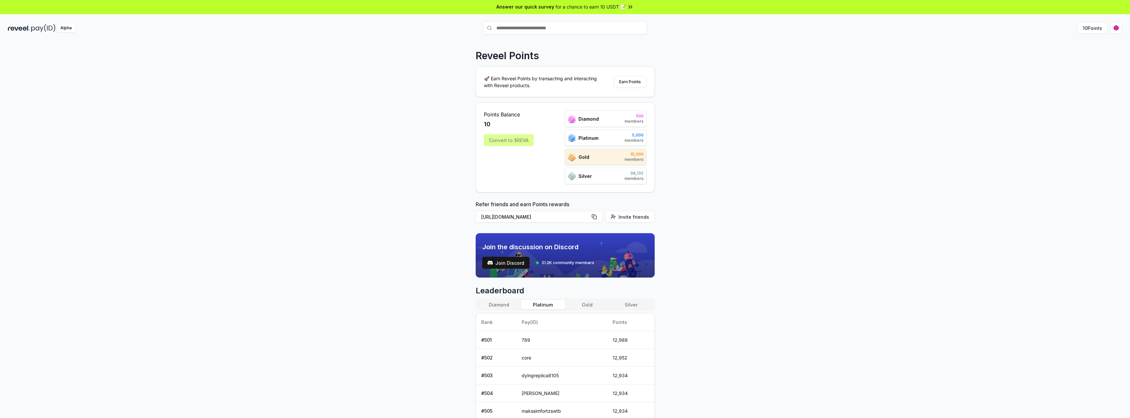
scroll to position [0, 0]
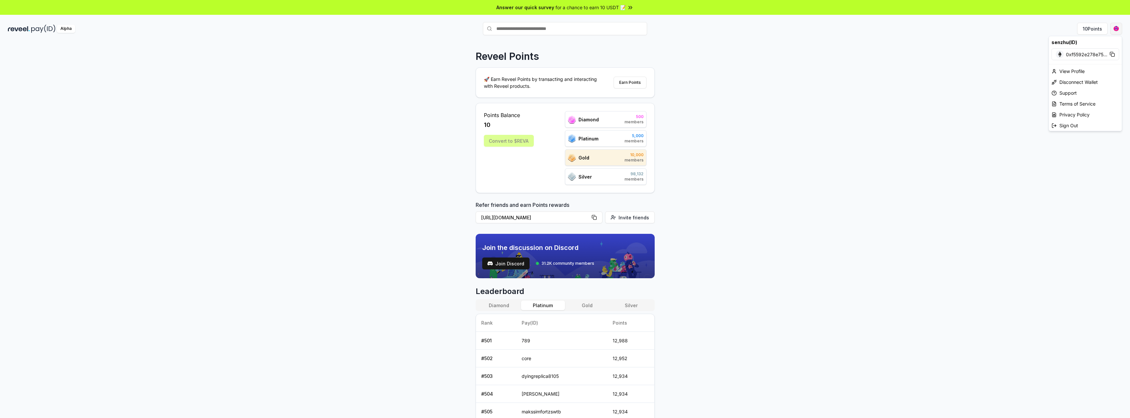
click at [1114, 32] on html "Answer our quick survey for a chance to earn 10 USDT 📝 Alpha 10 Points Reveel P…" at bounding box center [565, 209] width 1130 height 418
click at [1079, 83] on div "Disconnect Wallet" at bounding box center [1085, 82] width 73 height 11
click at [1114, 33] on html "Answer our quick survey for a chance to earn 10 USDT 📝 Alpha 10 Points Reveel P…" at bounding box center [565, 209] width 1130 height 418
drag, startPoint x: 866, startPoint y: 77, endPoint x: 851, endPoint y: 77, distance: 14.5
click at [862, 77] on html "Answer our quick survey for a chance to earn 10 USDT 📝 Alpha 10 Points Reveel P…" at bounding box center [565, 209] width 1130 height 418
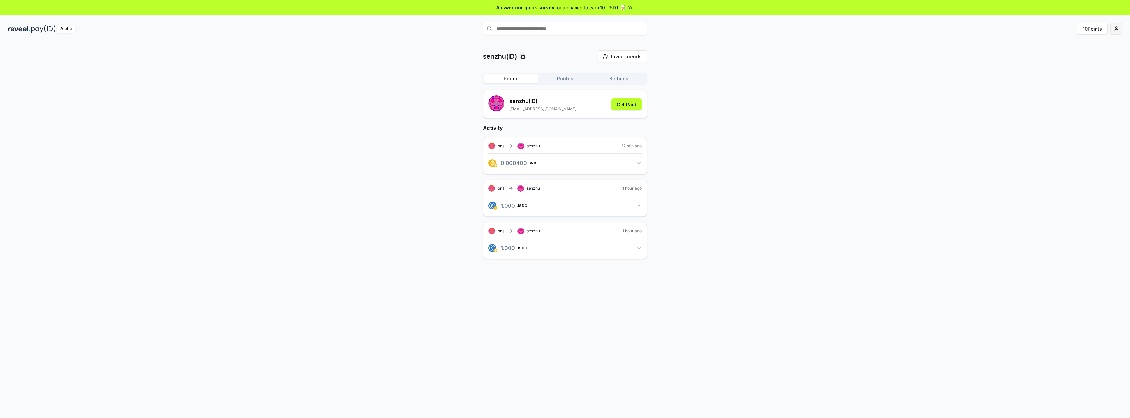
click at [1116, 34] on html "Answer our quick survey for a chance to earn 10 USDT 📝 Alpha 10 Points senzhu(I…" at bounding box center [565, 209] width 1130 height 418
drag, startPoint x: 727, startPoint y: 118, endPoint x: 693, endPoint y: 115, distance: 34.0
click at [723, 119] on html "Answer our quick survey for a chance to earn 10 USDT 📝 Alpha 10 Points senzhu(I…" at bounding box center [565, 209] width 1130 height 418
click at [560, 74] on div "Profile Routes Settings" at bounding box center [565, 79] width 164 height 12
click at [568, 76] on button "Routes" at bounding box center [565, 78] width 54 height 9
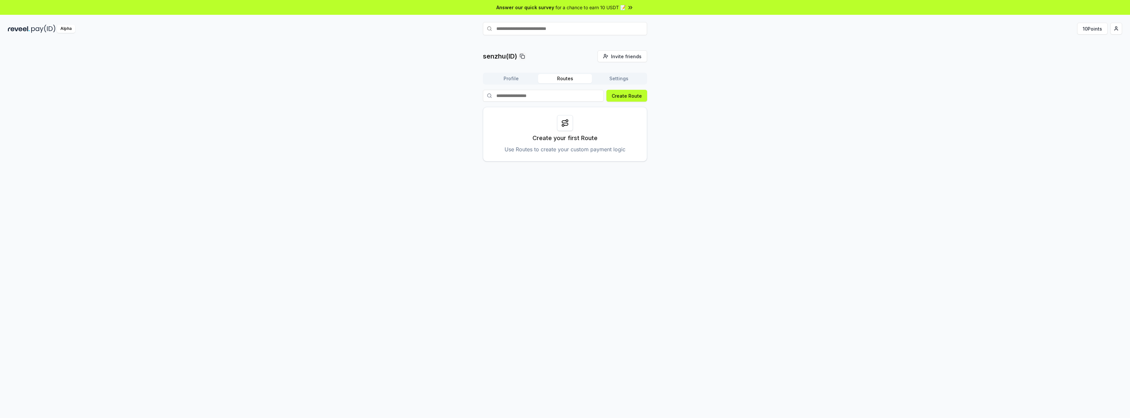
click at [629, 79] on button "Settings" at bounding box center [619, 78] width 54 height 9
click at [531, 99] on icon at bounding box center [528, 99] width 5 height 5
click at [529, 99] on icon at bounding box center [528, 99] width 5 height 5
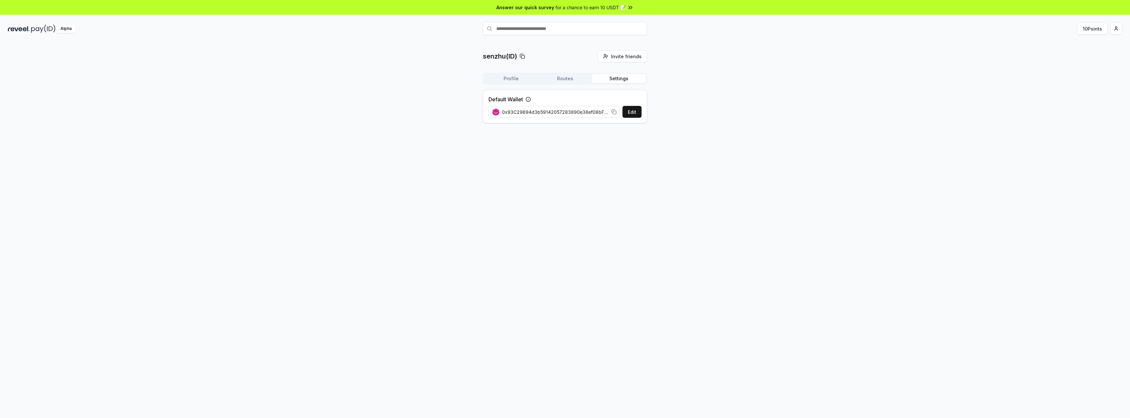
click at [529, 99] on icon at bounding box center [528, 99] width 5 height 5
click at [629, 112] on button "Edit" at bounding box center [632, 112] width 19 height 12
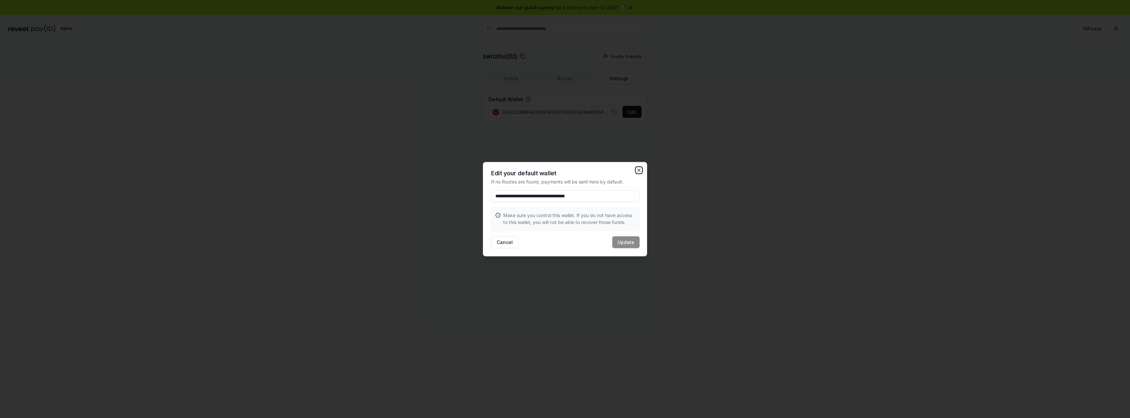
click at [640, 171] on icon "button" at bounding box center [638, 169] width 5 height 5
